Goal: Task Accomplishment & Management: Manage account settings

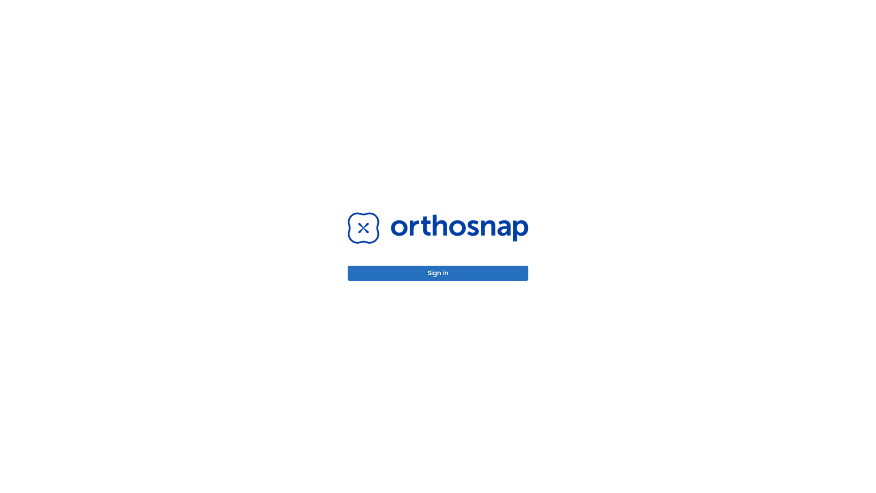
click at [438, 273] on button "Sign in" at bounding box center [438, 272] width 181 height 15
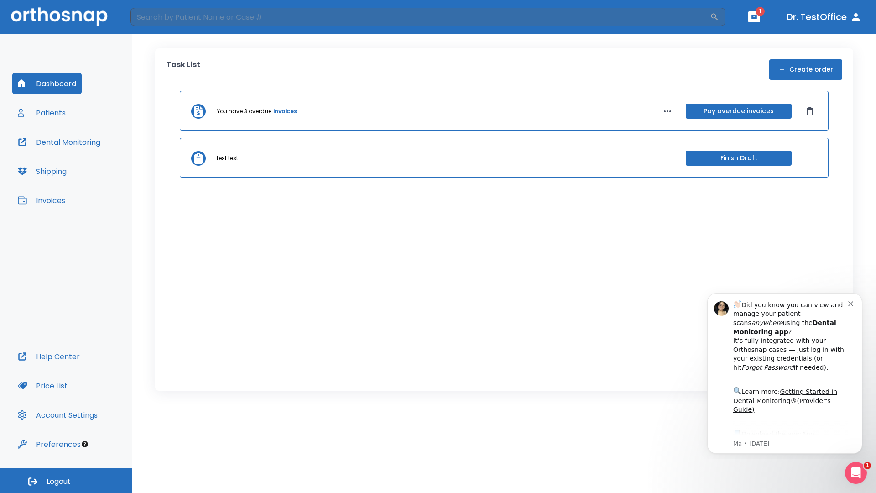
click at [66, 480] on span "Logout" at bounding box center [59, 481] width 24 height 10
